Goal: Task Accomplishment & Management: Use online tool/utility

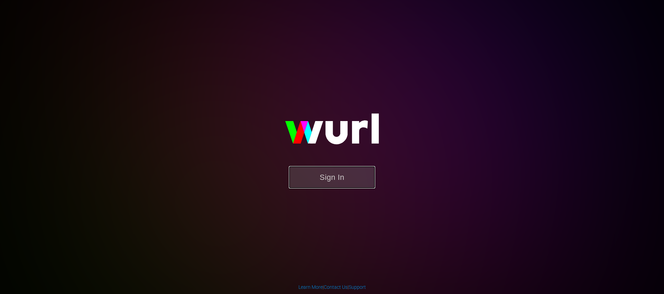
click at [340, 184] on button "Sign In" at bounding box center [332, 177] width 86 height 22
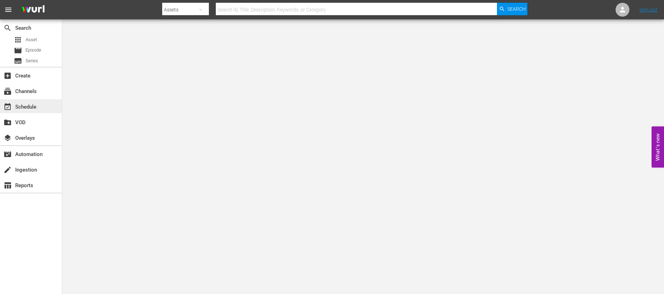
click at [27, 104] on div "event_available Schedule" at bounding box center [19, 106] width 39 height 6
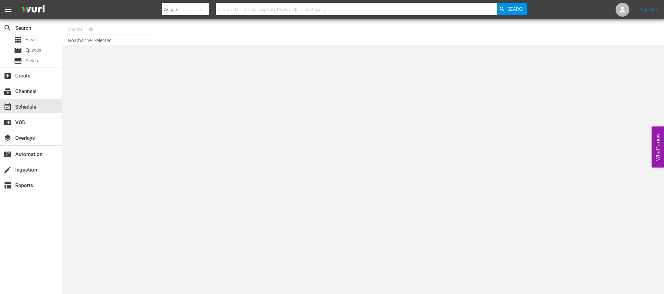
click at [101, 34] on input "text" at bounding box center [112, 29] width 89 height 17
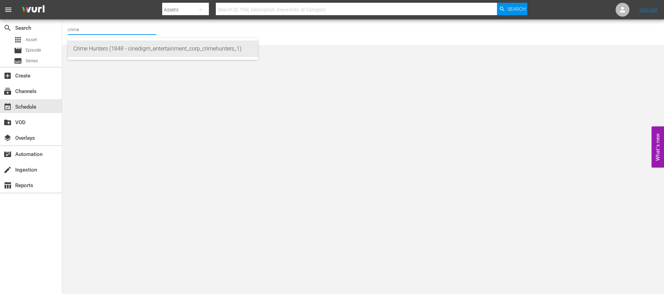
click at [103, 49] on div "Crime Hunters (1848 - cinedigm_entertainment_corp_crimehunters_1)" at bounding box center [162, 48] width 179 height 17
type input "Crime Hunters (1848 - cinedigm_entertainment_corp_crimehunters_1)"
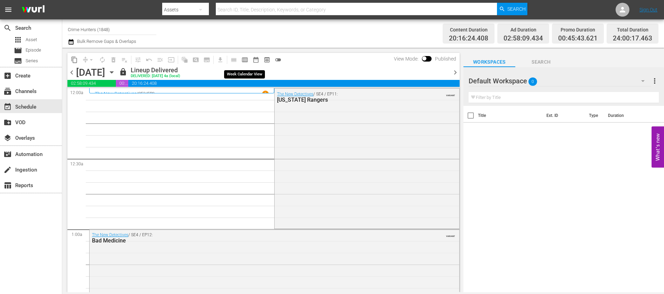
click at [243, 61] on span "calendar_view_week_outlined" at bounding box center [244, 59] width 7 height 7
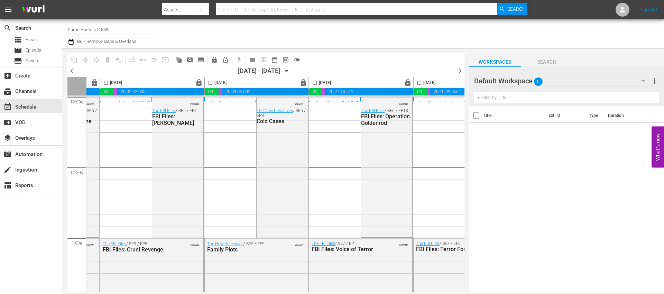
scroll to position [0, 356]
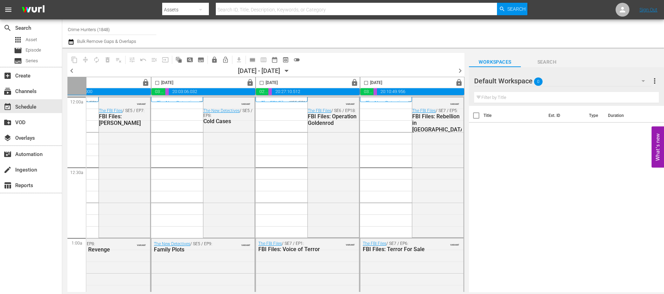
click at [461, 72] on span "chevron_right" at bounding box center [460, 70] width 9 height 9
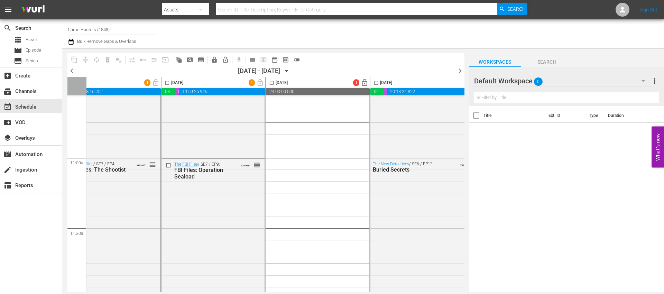
scroll to position [1253, 239]
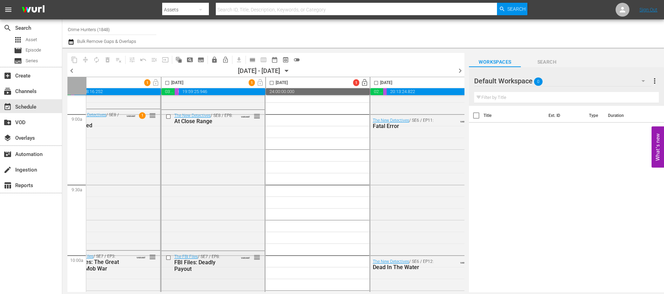
drag, startPoint x: 313, startPoint y: 292, endPoint x: 255, endPoint y: 289, distance: 58.2
drag, startPoint x: 246, startPoint y: 289, endPoint x: 229, endPoint y: 287, distance: 17.4
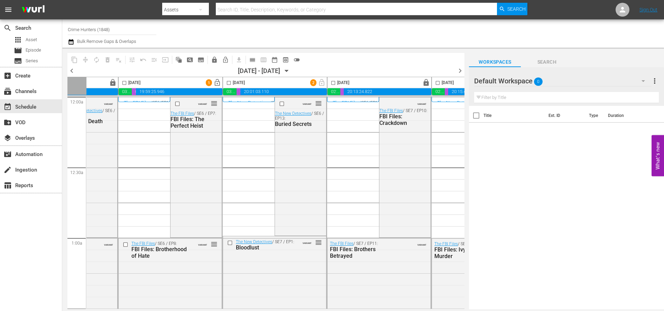
scroll to position [0, 279]
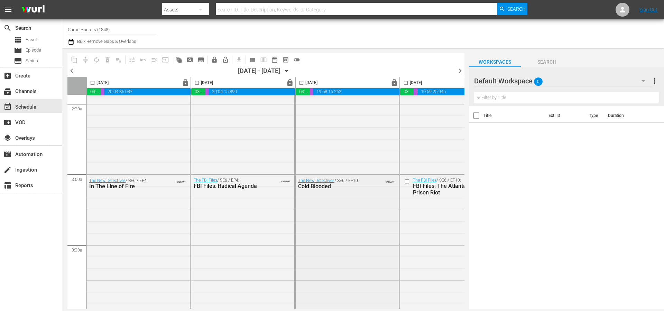
scroll to position [347, 0]
click at [433, 309] on body "menu Search By Assets Search ID, Title, Description, Keywords, or Category Sear…" at bounding box center [332, 155] width 664 height 311
